Goal: Task Accomplishment & Management: Manage account settings

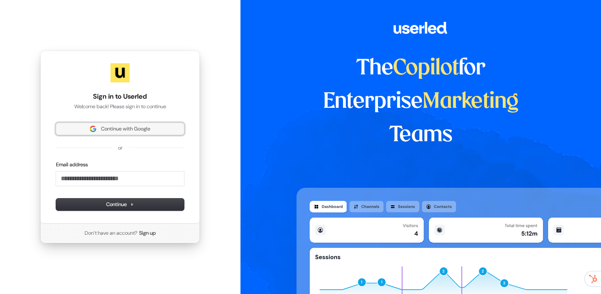
click at [109, 130] on span "Continue with Google" at bounding box center [125, 128] width 49 height 7
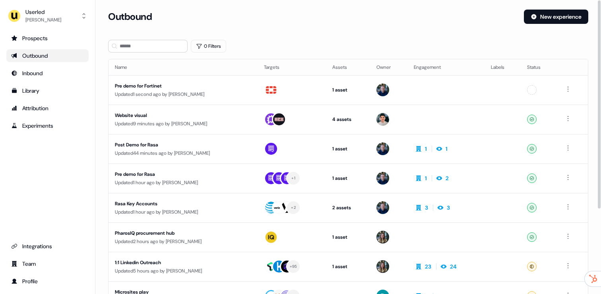
click at [147, 52] on section "Loading... Outbound New experience 0 Filters Name Targets Assets Owner Engageme…" at bounding box center [348, 212] width 506 height 405
click at [138, 45] on input at bounding box center [148, 46] width 80 height 13
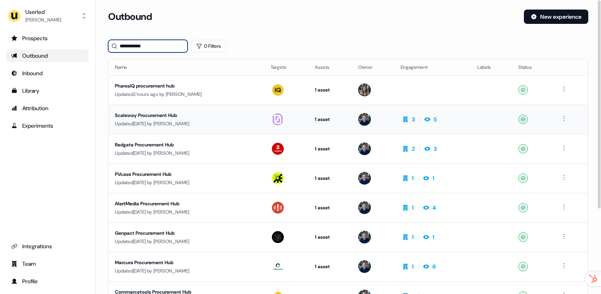
type input "**********"
click at [150, 114] on div "Scaleway Procurement Hub" at bounding box center [186, 115] width 143 height 8
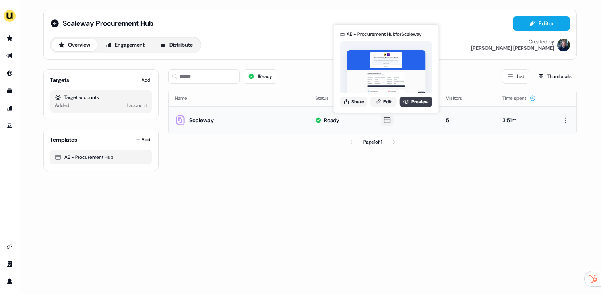
click at [412, 104] on link "Preview" at bounding box center [416, 102] width 33 height 10
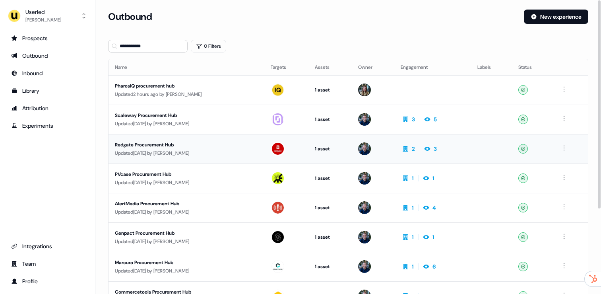
click at [187, 152] on div "Updated 21 days ago by James Johnson" at bounding box center [186, 153] width 143 height 8
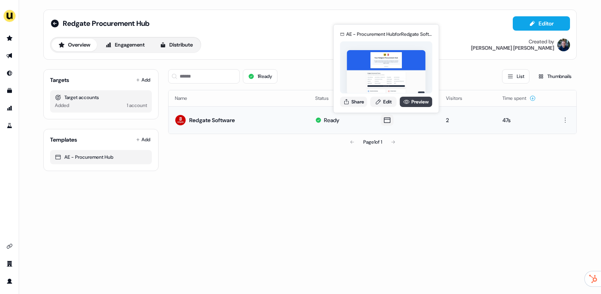
click at [417, 99] on link "Preview" at bounding box center [416, 102] width 33 height 10
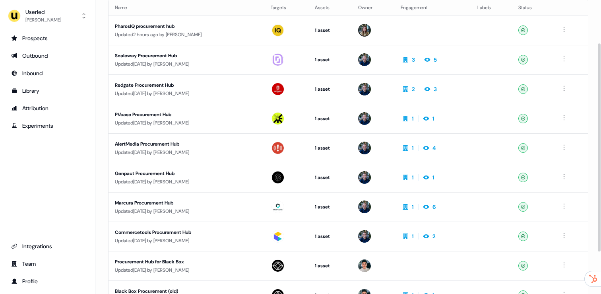
scroll to position [61, 0]
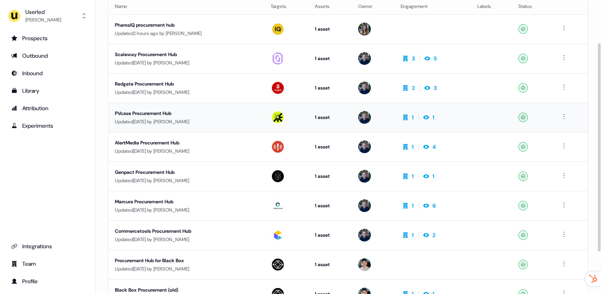
click at [157, 126] on td "PVcase Procurement Hub Updated 26 days ago by Yann Sarfati" at bounding box center [187, 117] width 156 height 29
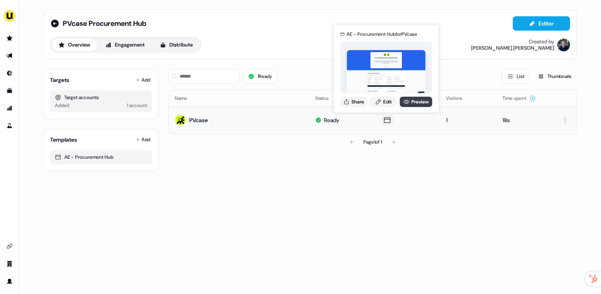
click at [423, 106] on link "Preview" at bounding box center [416, 102] width 33 height 10
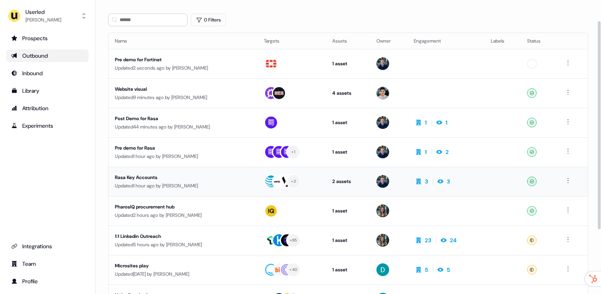
scroll to position [30, 0]
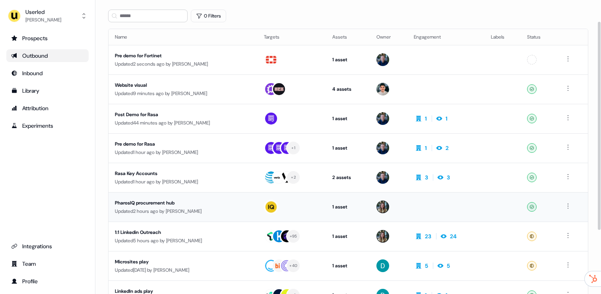
click at [182, 200] on div "PharosIQ procurement hub" at bounding box center [183, 203] width 136 height 8
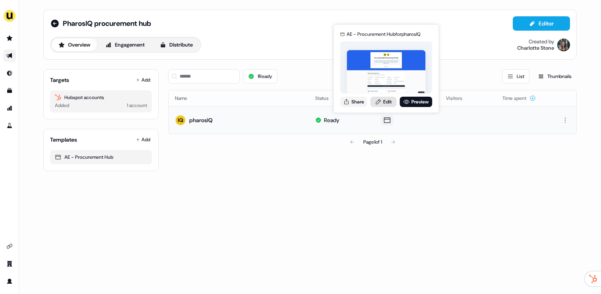
click at [383, 101] on link "Edit" at bounding box center [383, 102] width 26 height 10
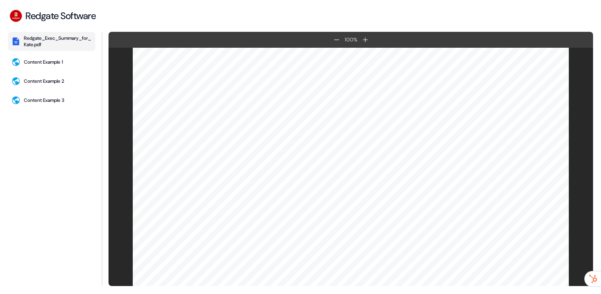
scroll to position [892, 0]
click at [117, 111] on div at bounding box center [351, 192] width 485 height 2074
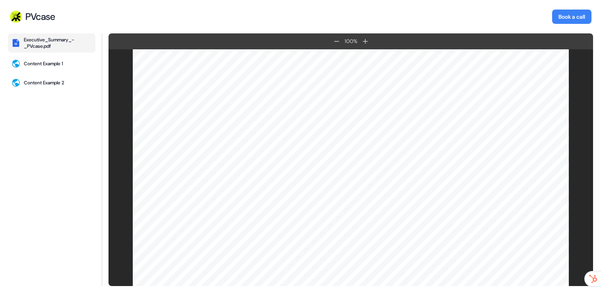
scroll to position [1487, 0]
